Goal: Task Accomplishment & Management: Use online tool/utility

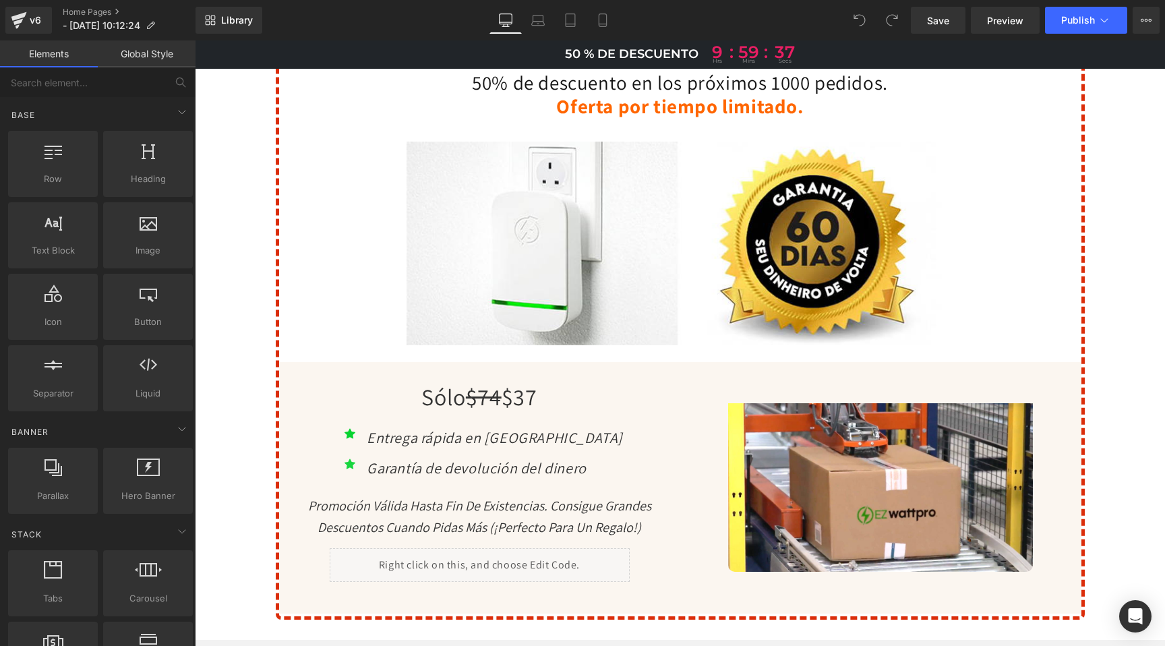
scroll to position [3456, 0]
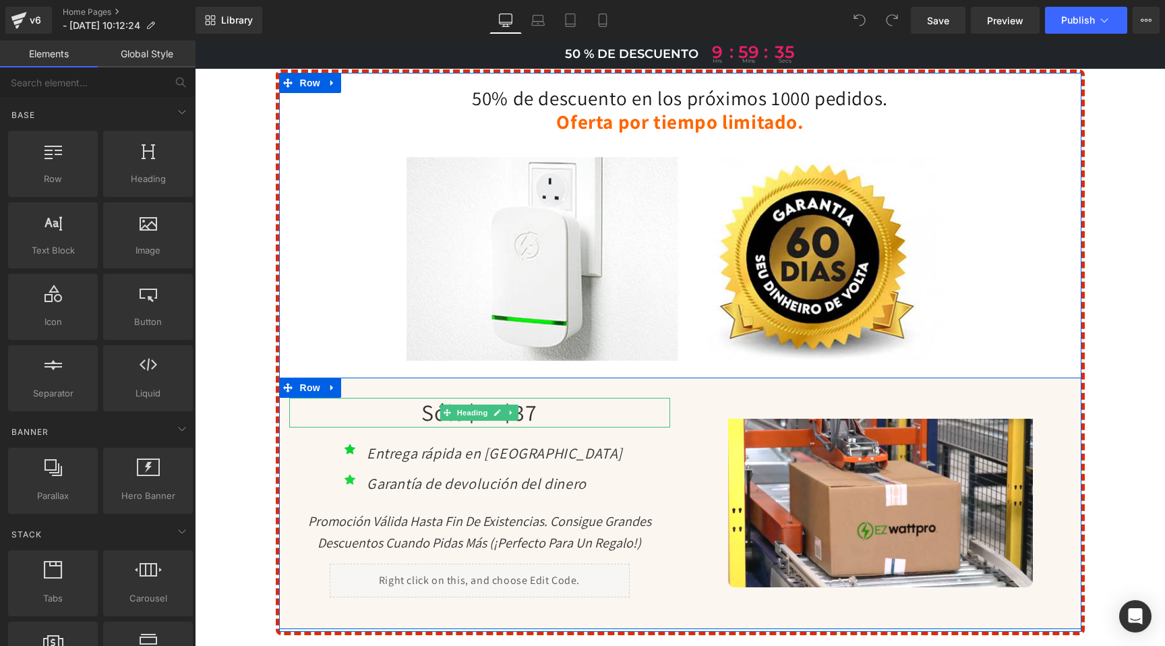
click at [531, 410] on h1 "Sólo $74 $37" at bounding box center [479, 413] width 381 height 30
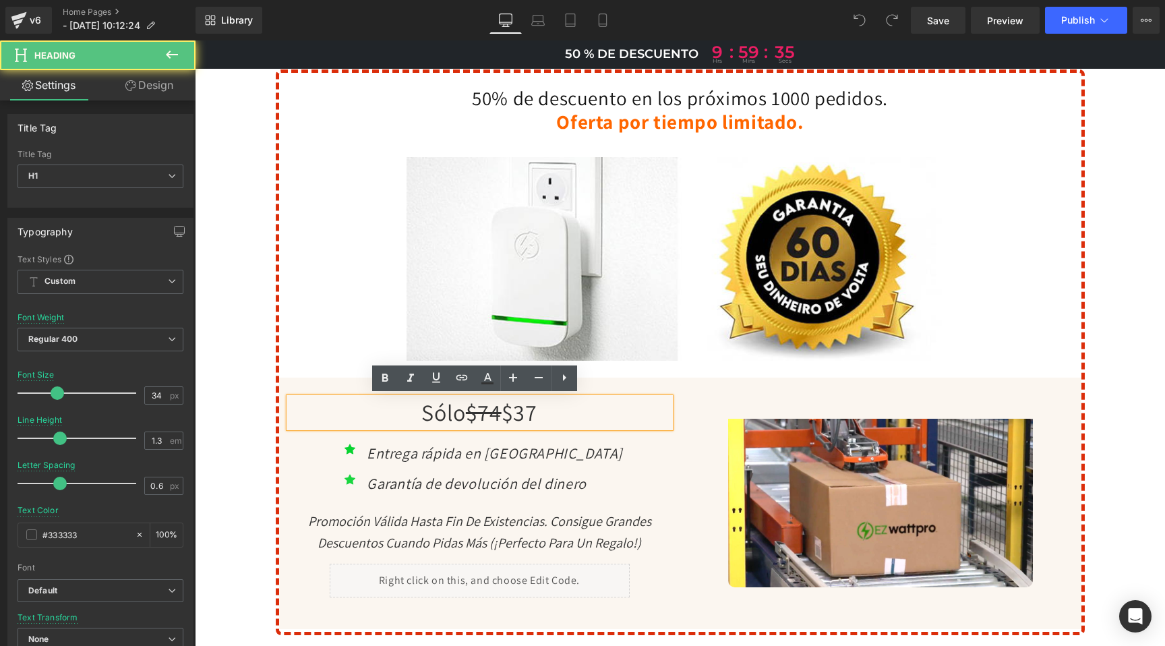
click at [543, 406] on h1 "Sólo $74 $37" at bounding box center [479, 413] width 381 height 30
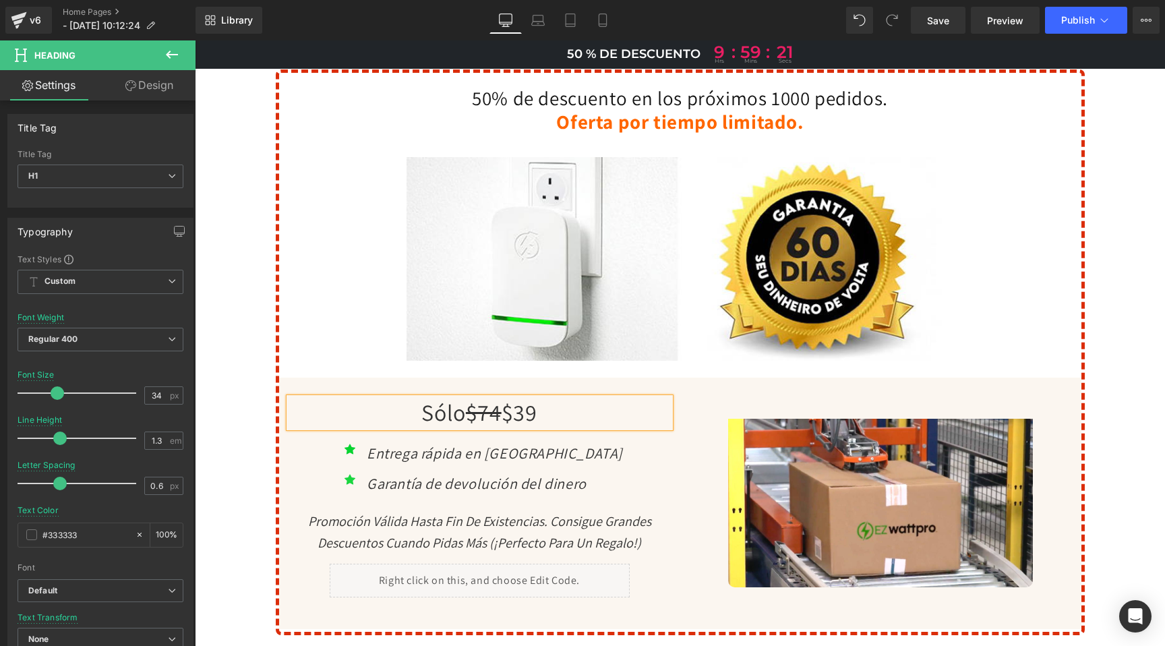
click at [484, 405] on strike "$74" at bounding box center [484, 412] width 36 height 30
click at [1078, 26] on button "Publish" at bounding box center [1086, 20] width 82 height 27
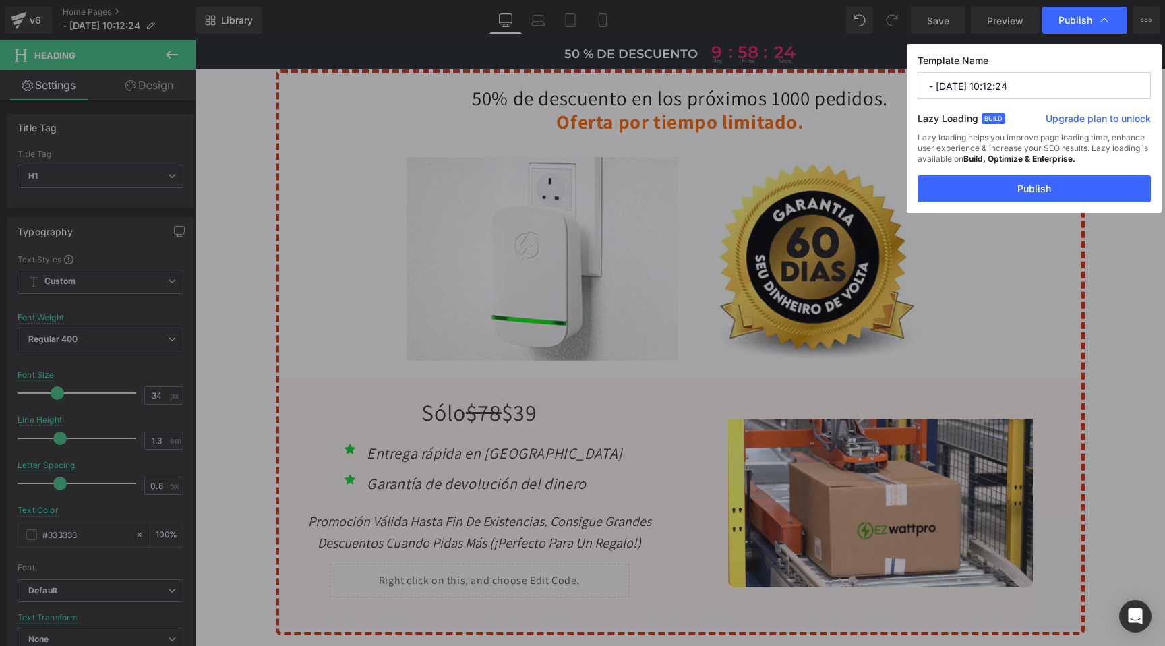
click at [963, 82] on input "- [DATE] 10:12:24" at bounding box center [1034, 85] width 233 height 27
type input "home"
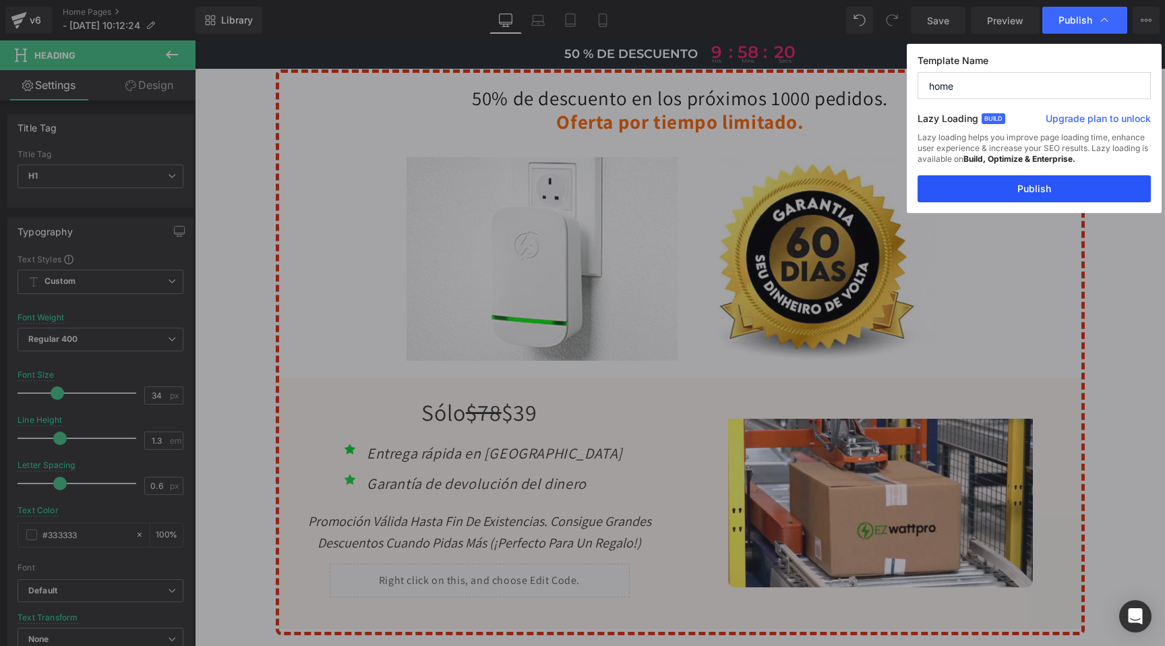
click at [1032, 192] on button "Publish" at bounding box center [1034, 188] width 233 height 27
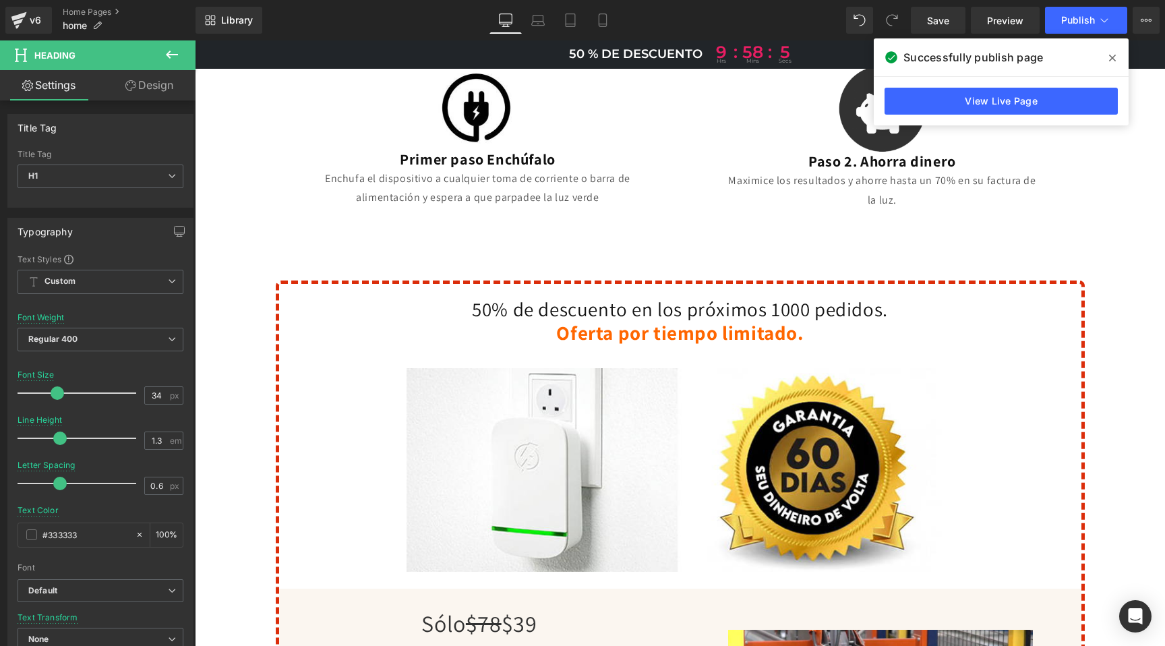
scroll to position [2784, 0]
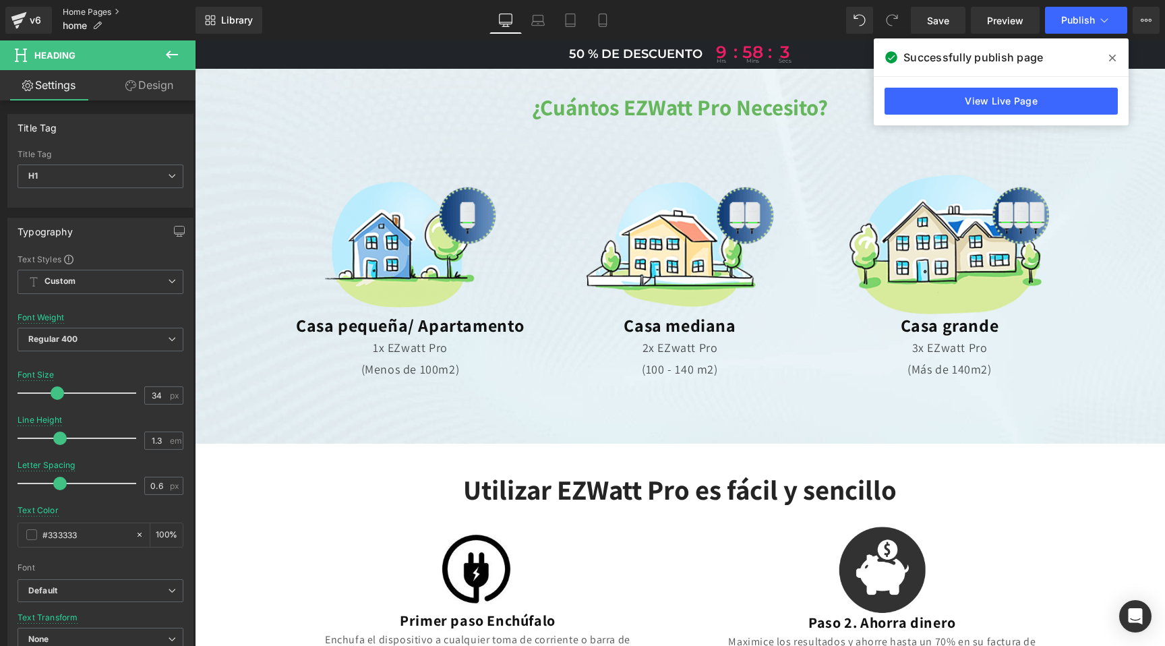
click at [93, 10] on link "Home Pages" at bounding box center [129, 12] width 133 height 11
